Goal: Transaction & Acquisition: Book appointment/travel/reservation

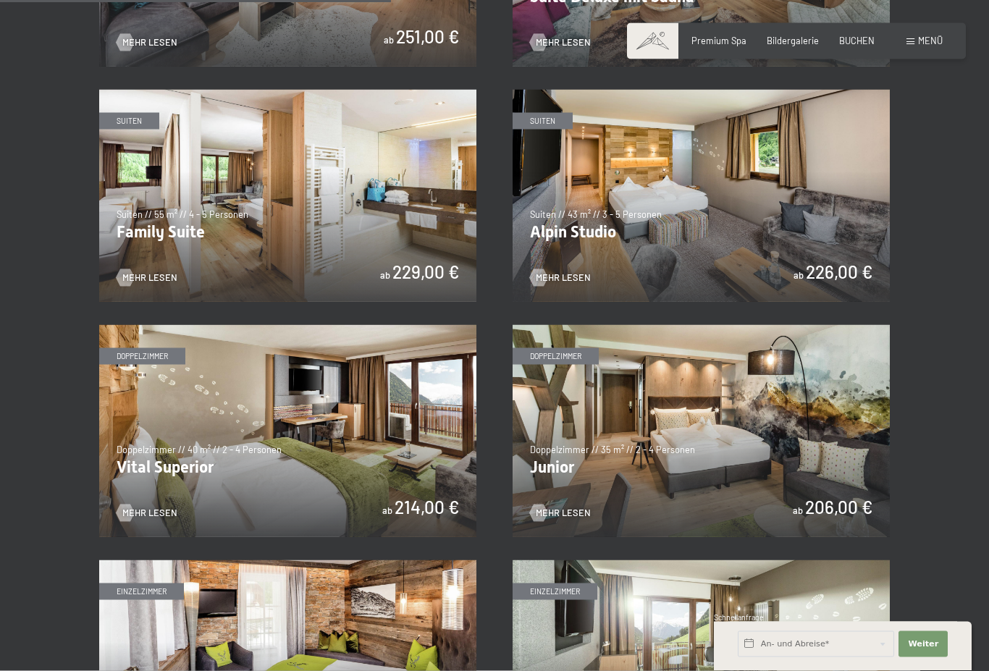
scroll to position [1404, 0]
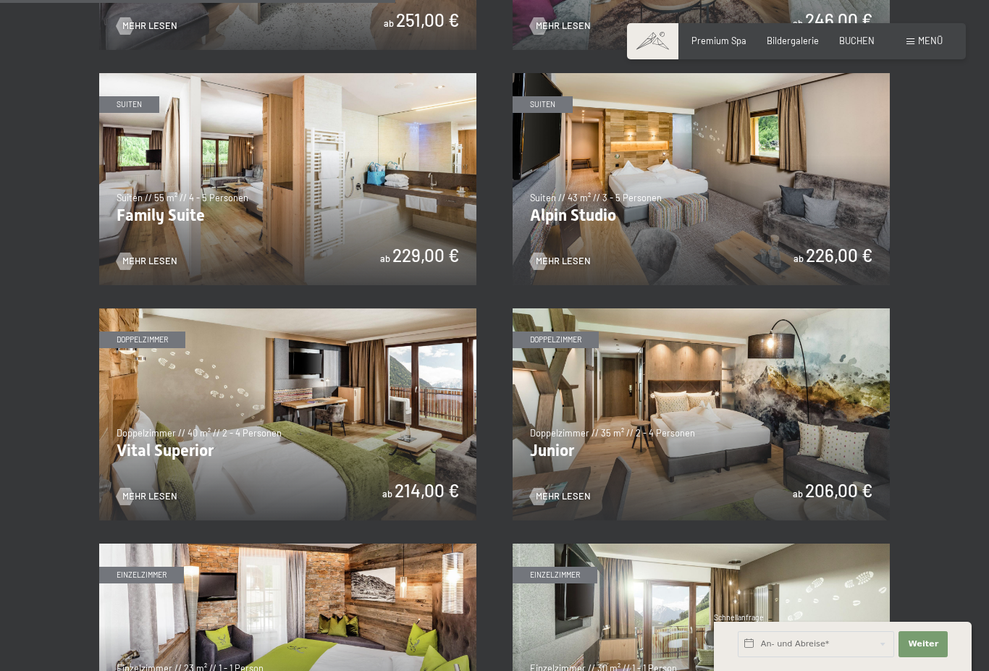
click at [822, 378] on img at bounding box center [701, 415] width 377 height 212
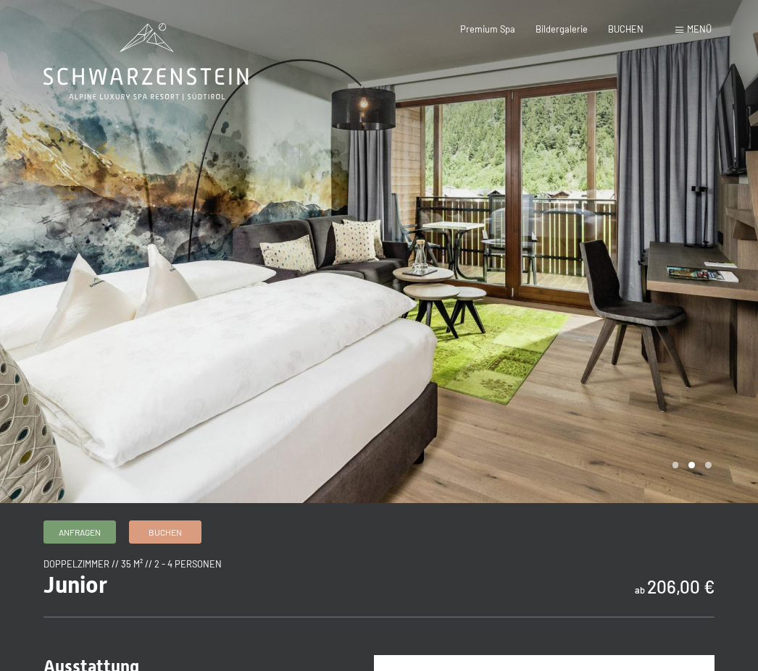
click at [684, 368] on div at bounding box center [568, 251] width 379 height 503
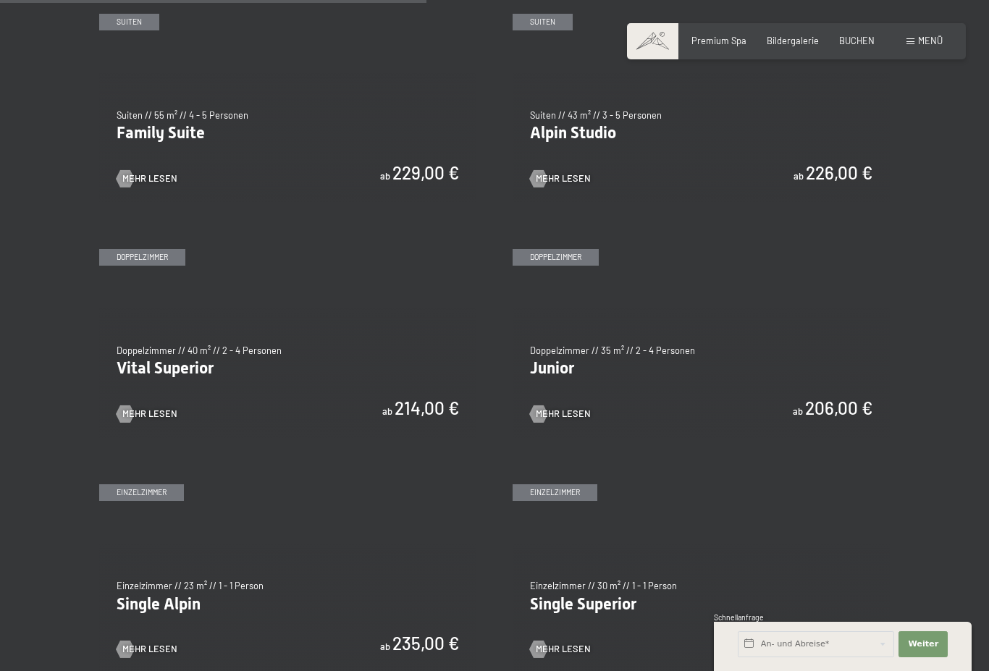
scroll to position [1488, 0]
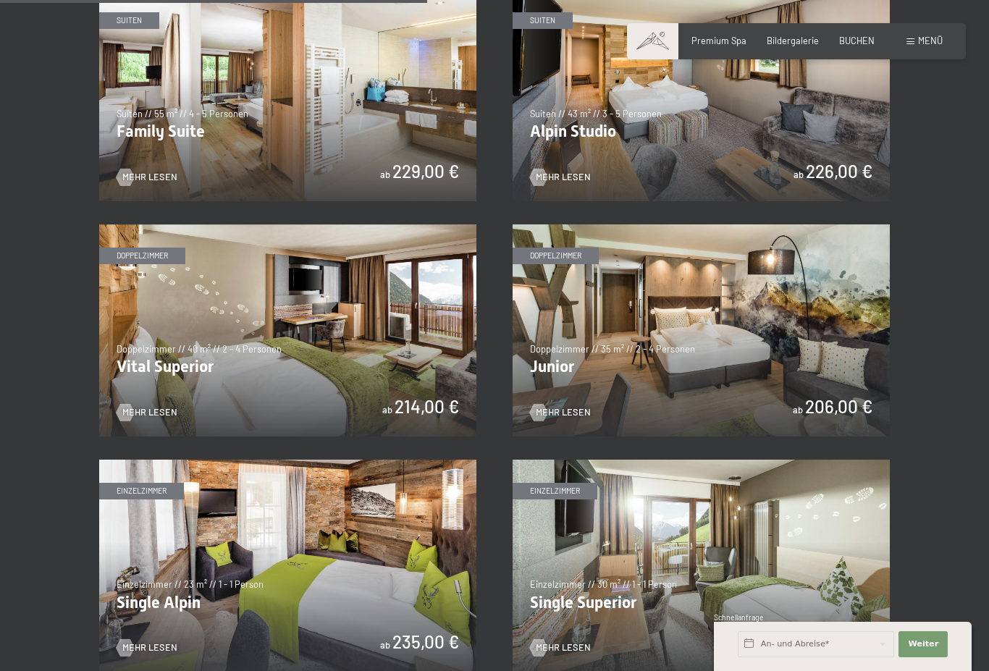
click at [188, 343] on img at bounding box center [287, 331] width 377 height 212
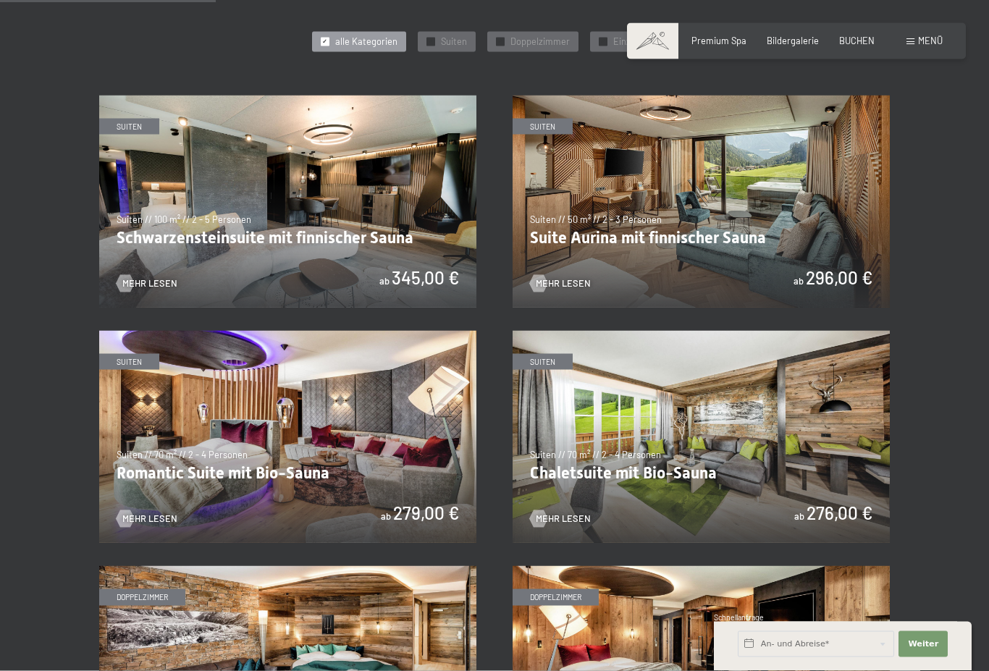
scroll to position [851, 0]
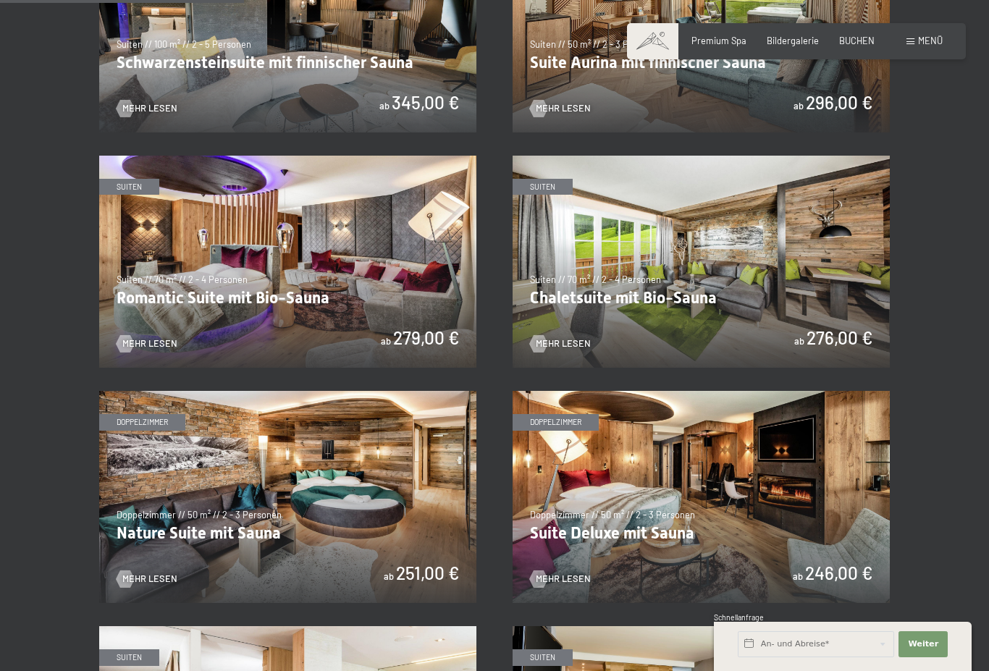
click at [713, 269] on img at bounding box center [701, 262] width 377 height 212
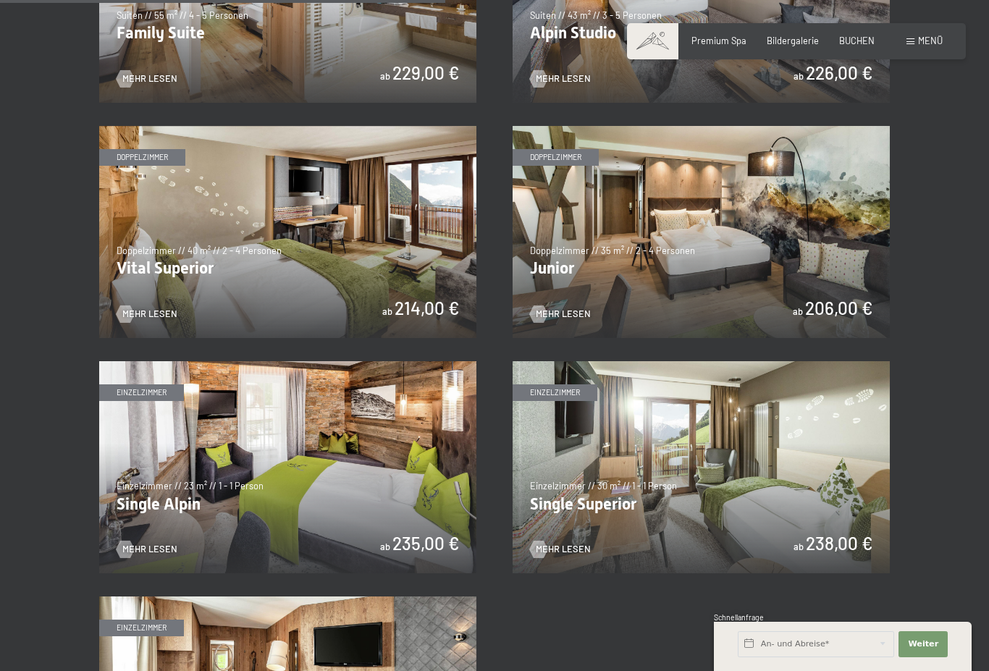
scroll to position [1599, 0]
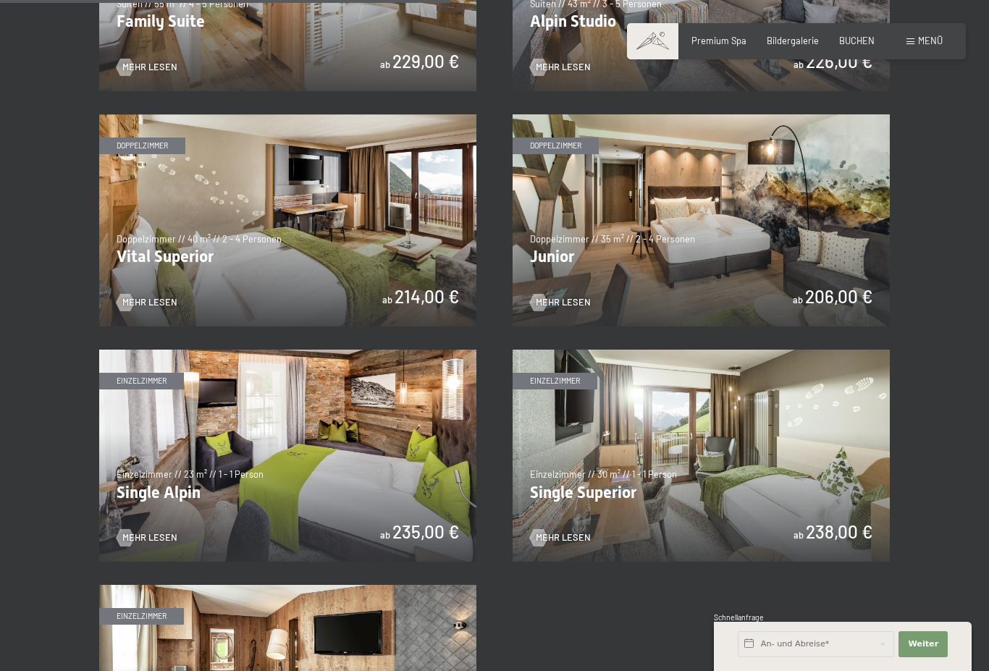
click at [859, 276] on img at bounding box center [701, 220] width 377 height 212
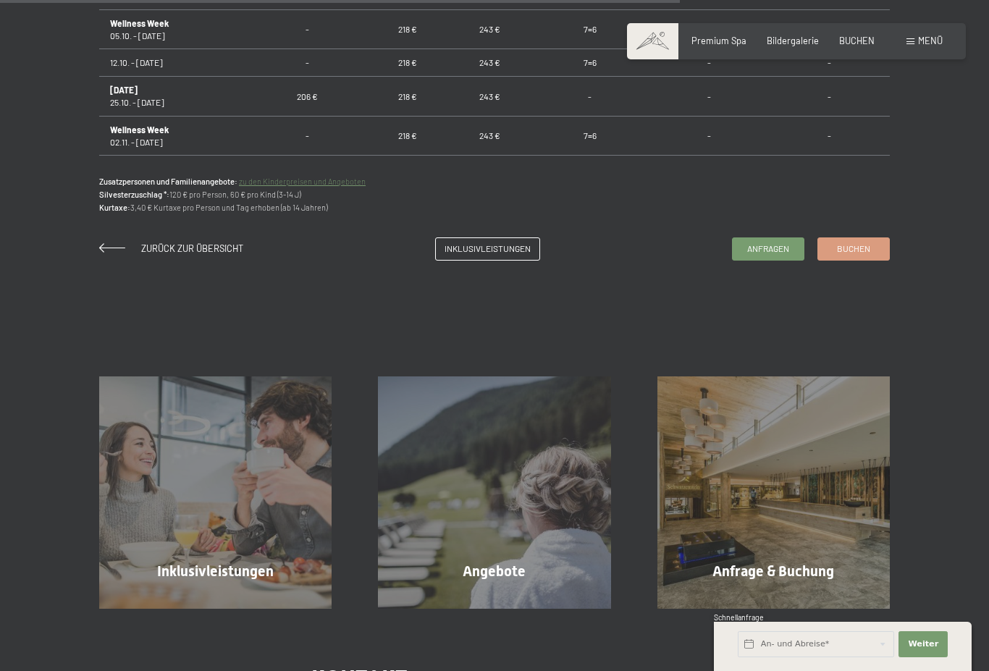
scroll to position [1168, 0]
